Goal: Task Accomplishment & Management: Use online tool/utility

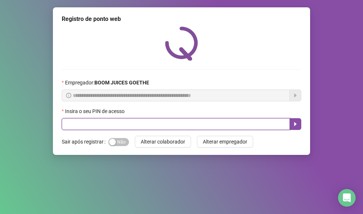
click at [130, 124] on input "text" at bounding box center [176, 124] width 228 height 12
type input "****"
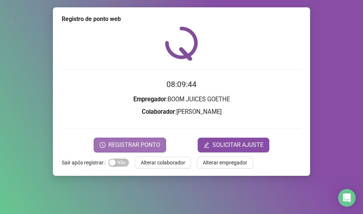
click at [145, 142] on span "REGISTRAR PONTO" at bounding box center [135, 145] width 52 height 9
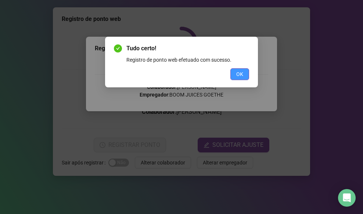
click at [239, 75] on span "OK" at bounding box center [240, 74] width 7 height 8
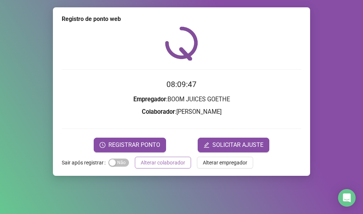
click at [160, 162] on span "Alterar colaborador" at bounding box center [163, 163] width 45 height 8
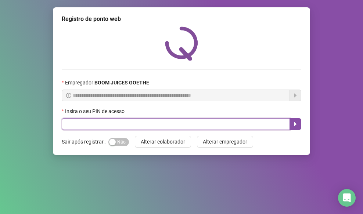
click at [239, 120] on input "text" at bounding box center [176, 124] width 228 height 12
type input "****"
click at [294, 129] on button "button" at bounding box center [296, 124] width 12 height 12
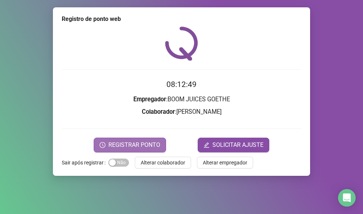
click at [141, 148] on span "REGISTRAR PONTO" at bounding box center [135, 145] width 52 height 9
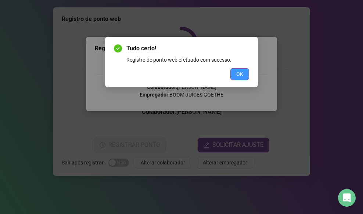
click at [235, 75] on button "OK" at bounding box center [240, 74] width 19 height 12
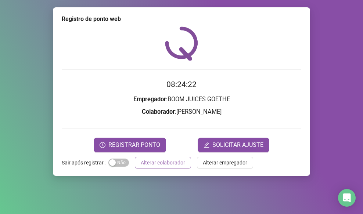
click at [164, 164] on span "Alterar colaborador" at bounding box center [163, 163] width 45 height 8
